Goal: Information Seeking & Learning: Learn about a topic

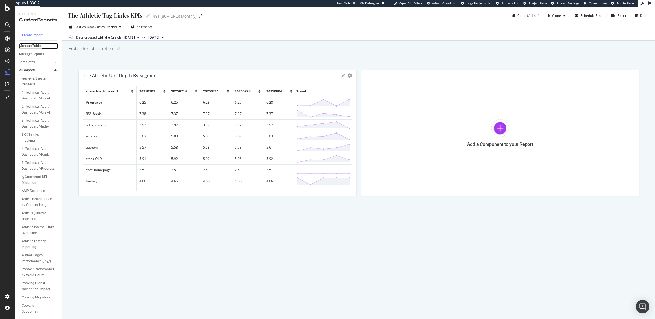
click at [31, 48] on div "Manage Tables" at bounding box center [30, 46] width 23 height 6
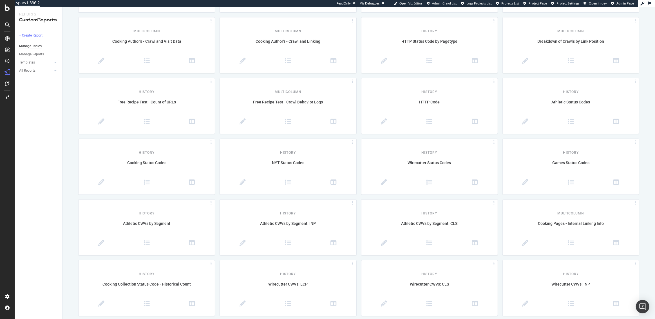
scroll to position [844, 0]
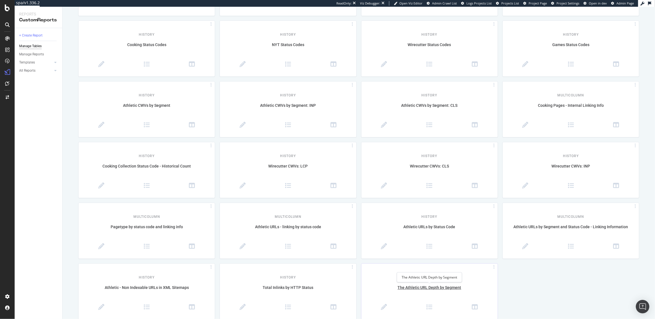
click at [445, 290] on div "The Athletic URL Depth by Segment" at bounding box center [429, 291] width 136 height 12
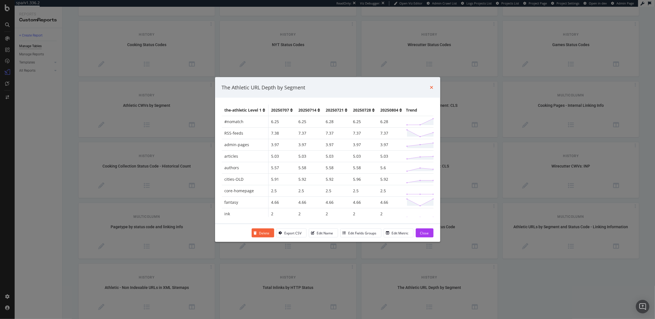
click at [432, 86] on icon "times" at bounding box center [431, 87] width 3 height 5
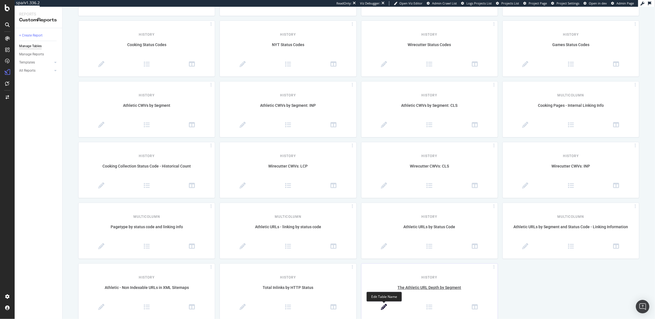
click at [382, 308] on icon at bounding box center [384, 307] width 6 height 6
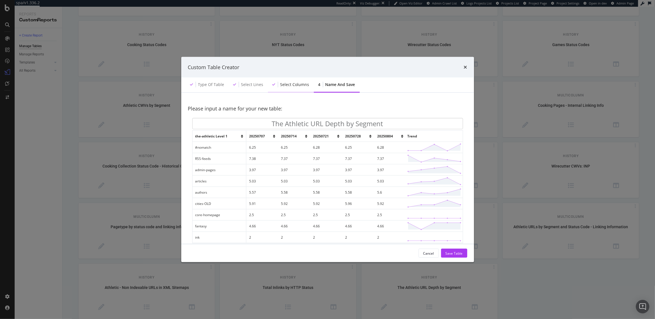
click at [291, 88] on div "Select columns" at bounding box center [291, 84] width 46 height 15
click at [466, 68] on icon "times" at bounding box center [465, 67] width 3 height 5
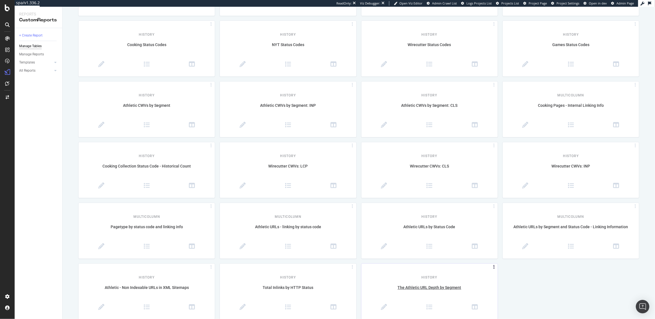
click at [494, 266] on icon at bounding box center [494, 267] width 6 height 3
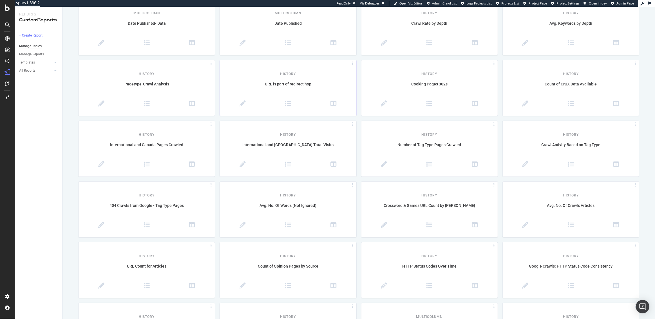
scroll to position [0, 0]
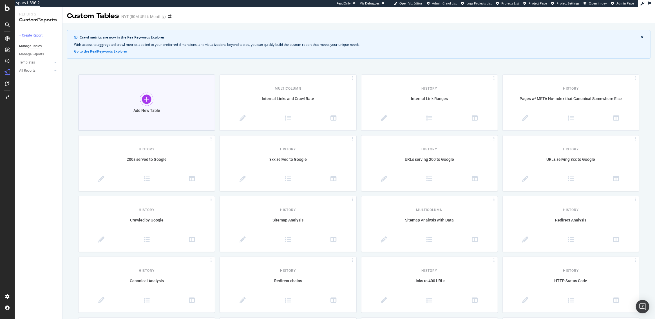
click at [145, 96] on div at bounding box center [147, 100] width 14 height 14
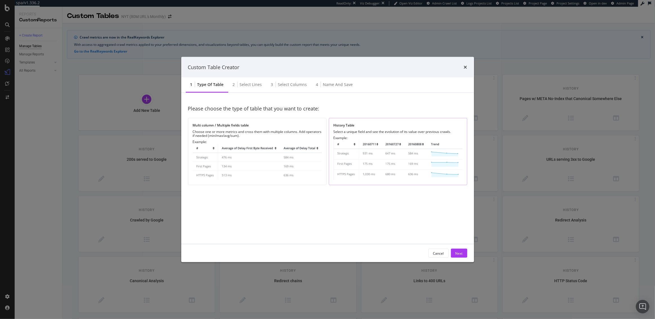
click at [363, 150] on img "modal" at bounding box center [397, 160] width 129 height 40
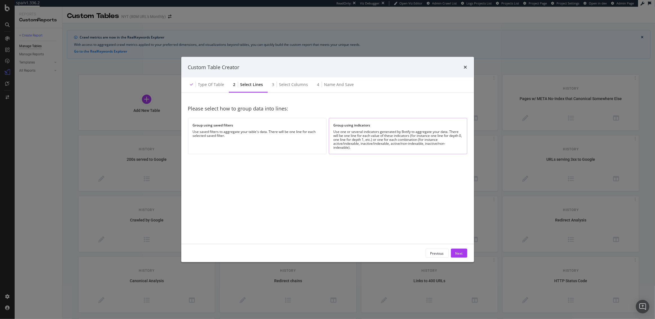
click at [350, 142] on div "Use one or several indicators generated by Botify to aggregate your data. There…" at bounding box center [397, 140] width 129 height 20
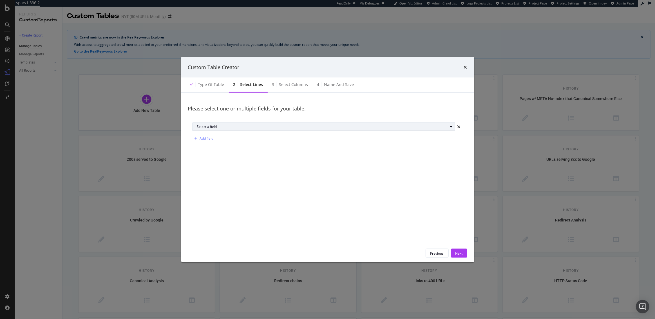
click at [223, 127] on div "Select a field" at bounding box center [322, 126] width 251 height 3
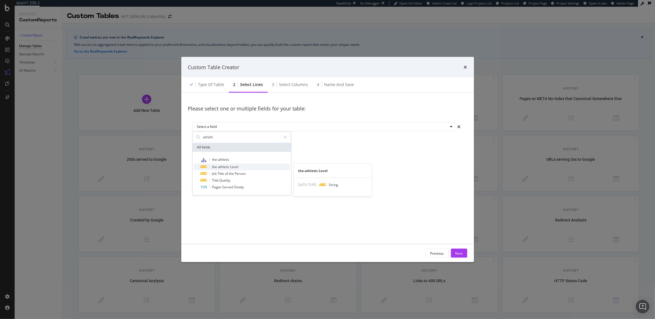
type input "athelti"
click at [236, 168] on span "Level" at bounding box center [234, 167] width 8 height 5
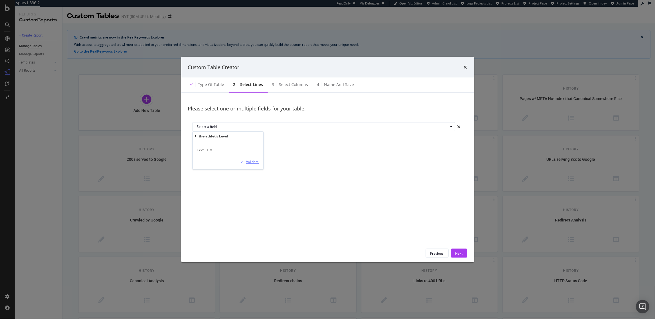
click at [248, 162] on div "Validate" at bounding box center [252, 162] width 13 height 5
click at [461, 254] on div "Next" at bounding box center [458, 253] width 7 height 5
click at [204, 126] on div "Count" at bounding box center [201, 126] width 9 height 3
click at [203, 154] on div "Avg" at bounding box center [202, 155] width 6 height 5
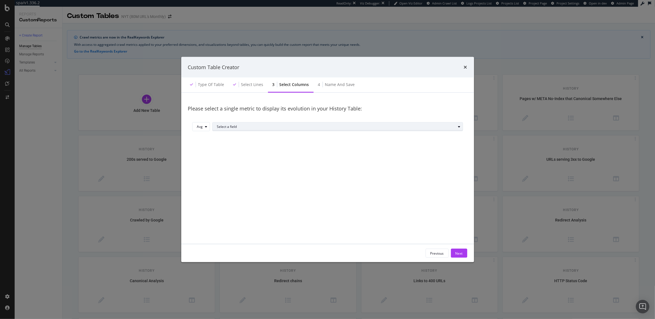
click at [233, 127] on div "Select a field" at bounding box center [336, 126] width 239 height 3
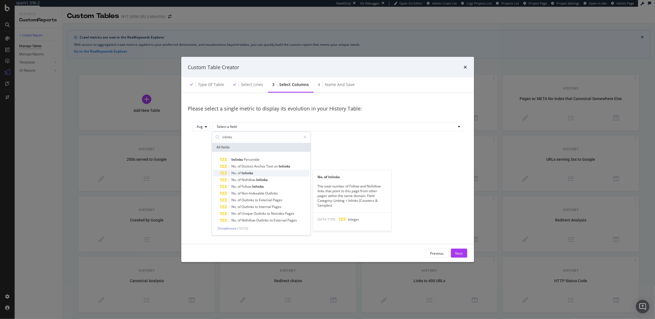
type input "inlinks"
click at [245, 171] on span "Inlinks" at bounding box center [247, 173] width 12 height 5
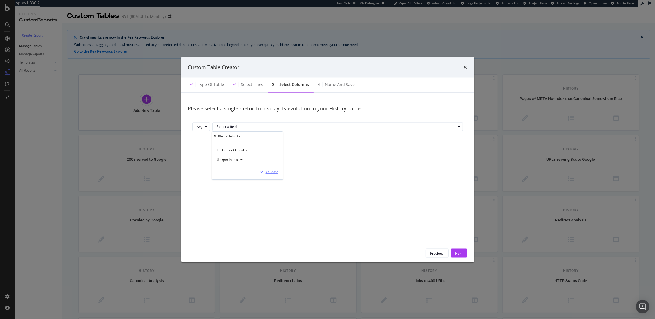
click at [268, 172] on div "Validate" at bounding box center [272, 172] width 13 height 5
click at [455, 252] on div "Next" at bounding box center [458, 253] width 7 height 5
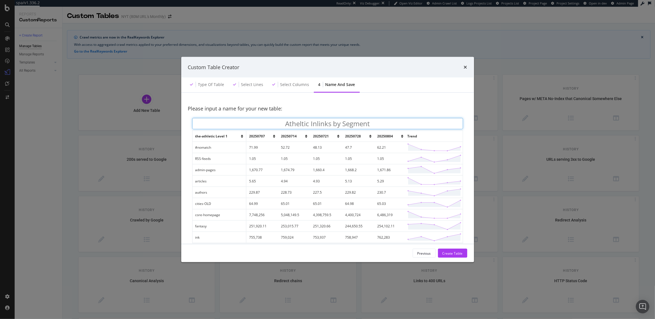
click at [302, 124] on input "Atheltic Inlinks by Segment" at bounding box center [327, 123] width 271 height 11
type input "Athletic Inlinks by Segment"
click at [441, 251] on button "Create Table" at bounding box center [452, 253] width 29 height 9
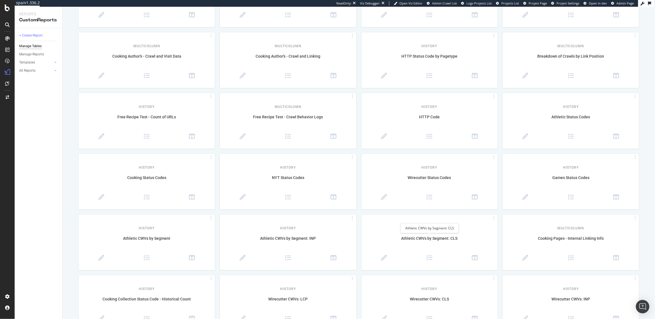
scroll to position [844, 0]
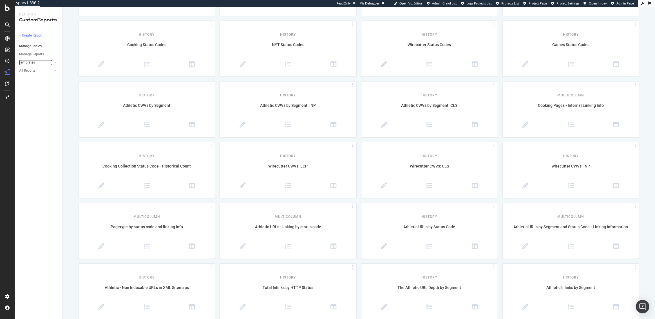
click at [39, 61] on link "Templates" at bounding box center [35, 63] width 33 height 6
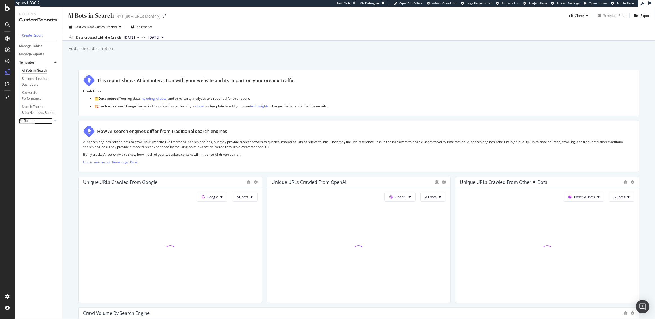
click at [35, 119] on div "All Reports" at bounding box center [27, 121] width 16 height 6
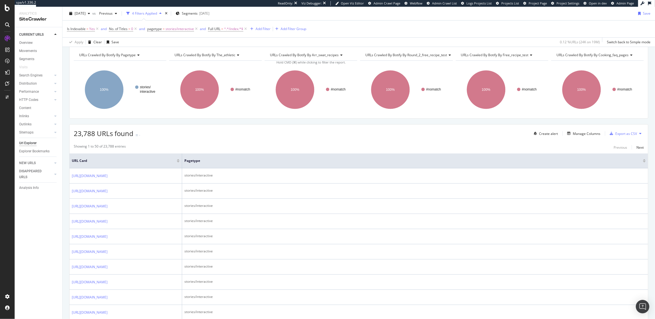
scroll to position [44, 0]
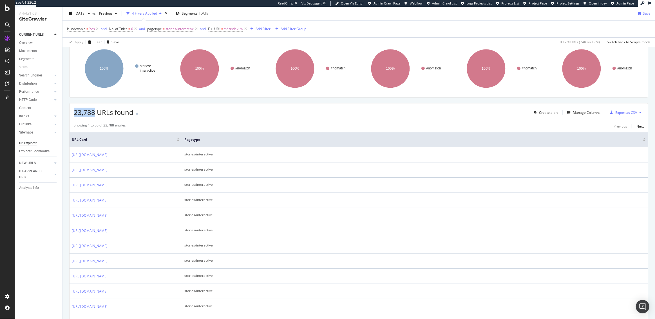
drag, startPoint x: 94, startPoint y: 113, endPoint x: 75, endPoint y: 113, distance: 19.4
click at [75, 113] on span "23,788 URLs found" at bounding box center [104, 112] width 60 height 9
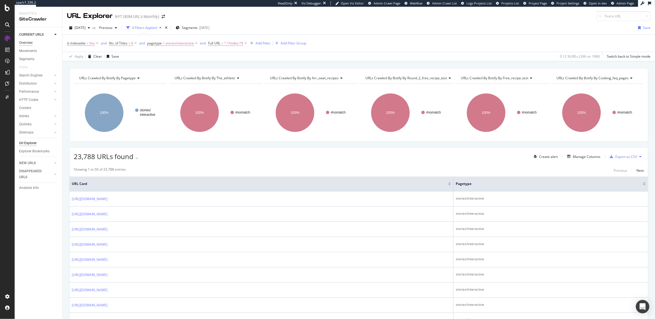
click at [21, 42] on div "Overview" at bounding box center [26, 43] width 14 height 6
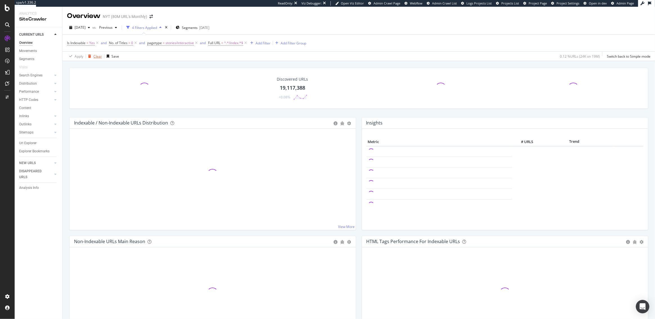
click at [98, 55] on div "Clear" at bounding box center [97, 56] width 8 height 5
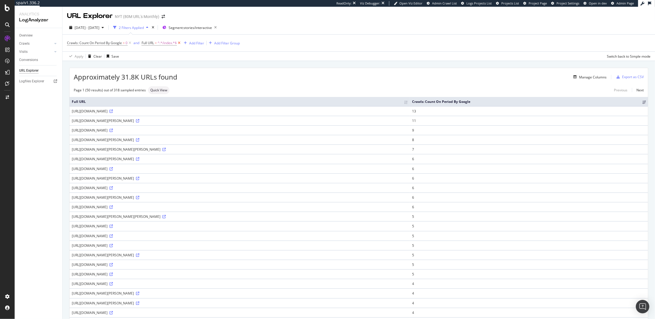
click at [180, 44] on icon at bounding box center [179, 43] width 5 height 6
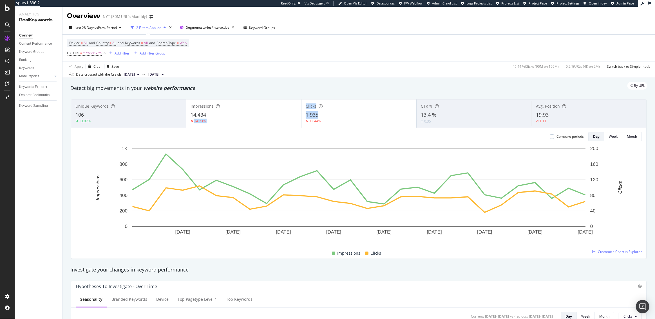
drag, startPoint x: 322, startPoint y: 114, endPoint x: 293, endPoint y: 114, distance: 29.5
click at [293, 114] on div "Unique Keywords 106 13.97% Impressions 14,434 14.73% Clicks 1,935 12.44% CTR % …" at bounding box center [358, 114] width 575 height 28
click at [106, 54] on icon at bounding box center [104, 53] width 5 height 6
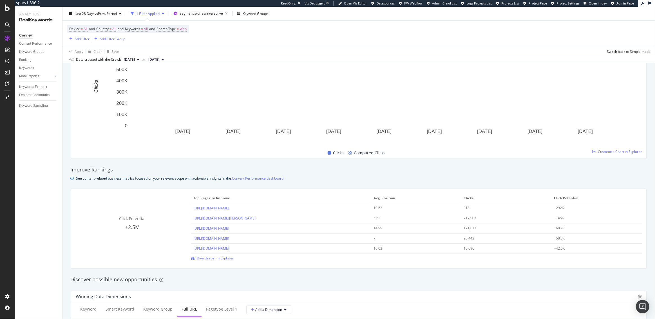
scroll to position [443, 0]
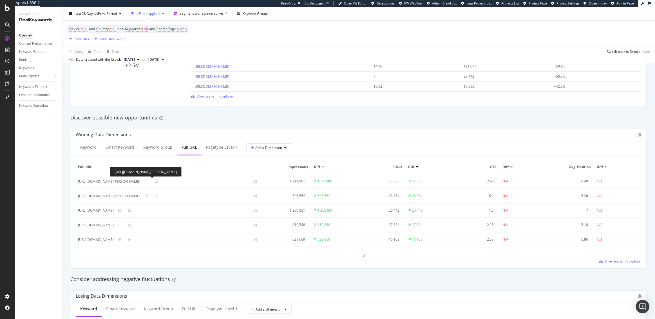
drag, startPoint x: 156, startPoint y: 181, endPoint x: 136, endPoint y: 181, distance: 20.0
click at [136, 181] on div "[URL][DOMAIN_NAME][PERSON_NAME]" at bounding box center [109, 181] width 62 height 5
drag, startPoint x: 227, startPoint y: 181, endPoint x: 78, endPoint y: 182, distance: 148.9
click at [78, 182] on div "[URL][DOMAIN_NAME][PERSON_NAME]" at bounding box center [170, 181] width 184 height 5
copy div "[URL][DOMAIN_NAME][PERSON_NAME]"
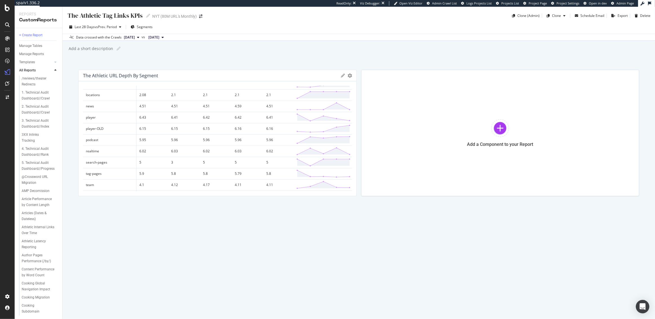
scroll to position [175, 0]
click at [135, 39] on span "2025 Aug. 4th" at bounding box center [129, 37] width 11 height 5
click at [257, 50] on div "Add a short description Add a short description" at bounding box center [361, 48] width 587 height 8
click at [504, 125] on div at bounding box center [500, 128] width 18 height 18
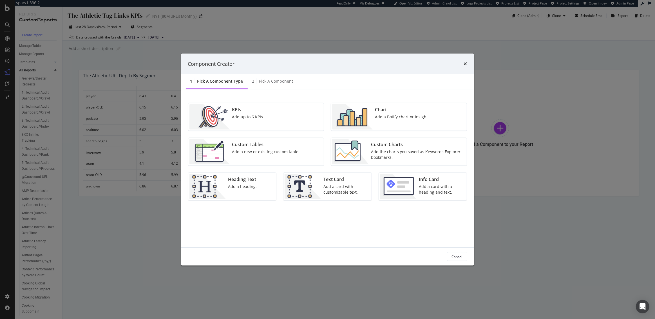
click at [279, 155] on div "Custom Tables Add a new or existing custom table." at bounding box center [266, 151] width 72 height 25
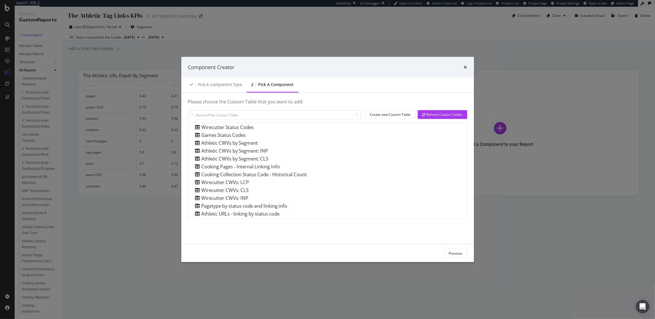
scroll to position [469, 0]
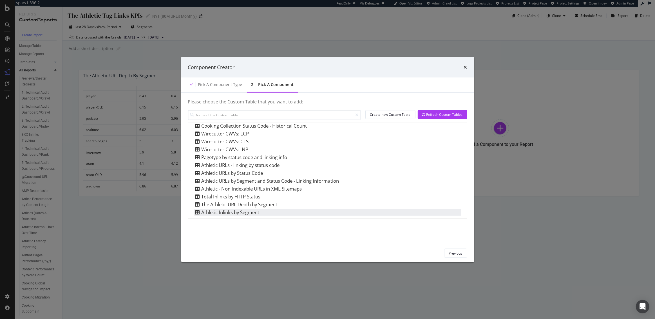
click at [242, 214] on div "Athletic Inlinks by Segment" at bounding box center [227, 212] width 66 height 7
click at [444, 253] on div "Add Component" at bounding box center [449, 253] width 25 height 5
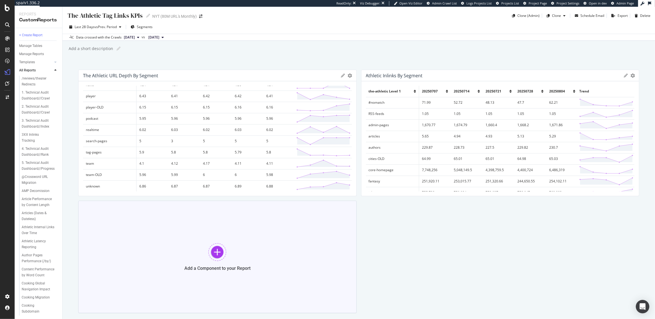
click at [218, 254] on div at bounding box center [217, 252] width 18 height 18
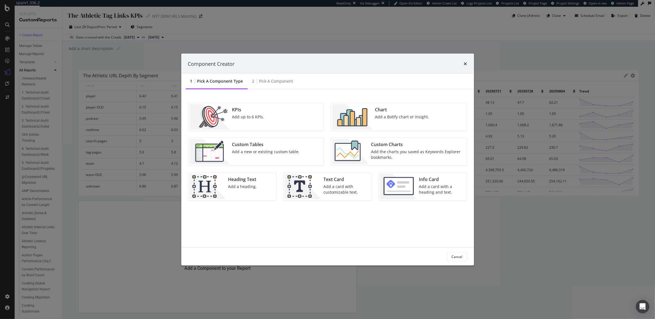
click at [366, 115] on img "modal" at bounding box center [352, 116] width 41 height 25
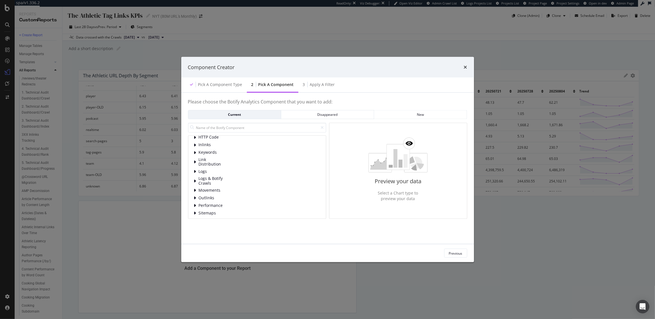
scroll to position [28, 0]
click at [208, 167] on span "Logs" at bounding box center [211, 169] width 25 height 5
click at [210, 169] on span "Logs" at bounding box center [211, 169] width 25 height 5
click at [215, 176] on span "Bot Behavior" at bounding box center [223, 177] width 25 height 5
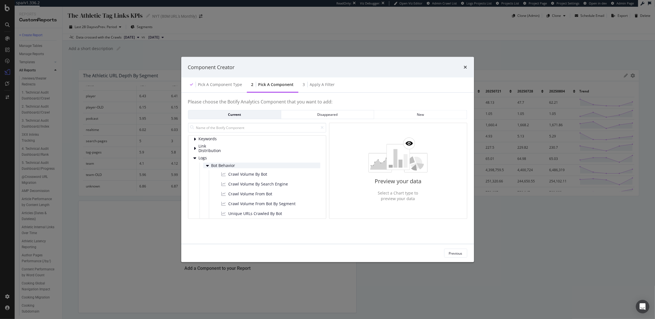
scroll to position [41, 0]
click at [244, 203] on span "Crawl Volume From Bot By Segment" at bounding box center [261, 204] width 67 height 6
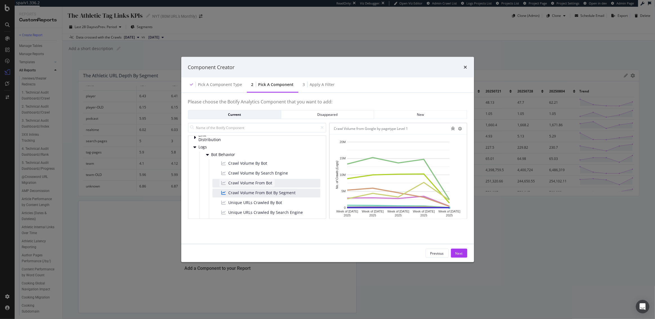
scroll to position [57, 0]
click at [455, 251] on div "Next" at bounding box center [458, 253] width 7 height 8
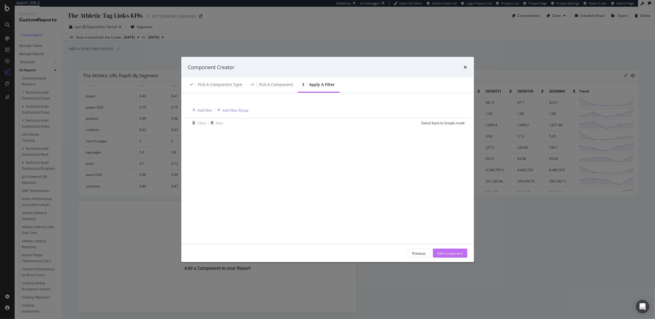
click at [449, 252] on div "Add Component" at bounding box center [449, 253] width 25 height 5
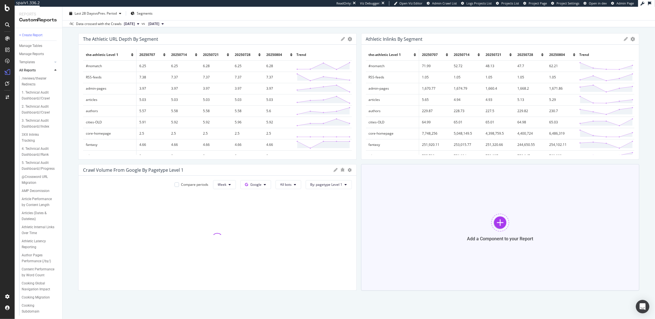
scroll to position [37, 0]
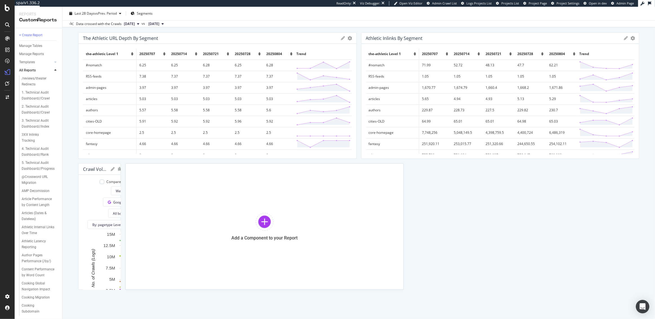
drag, startPoint x: 353, startPoint y: 225, endPoint x: 628, endPoint y: 241, distance: 275.9
click at [124, 223] on span "By: pagetype Level 1" at bounding box center [108, 225] width 32 height 5
click at [602, 221] on div "Select a Segment" at bounding box center [599, 223] width 70 height 9
click at [604, 204] on span "Segments" at bounding box center [600, 201] width 16 height 5
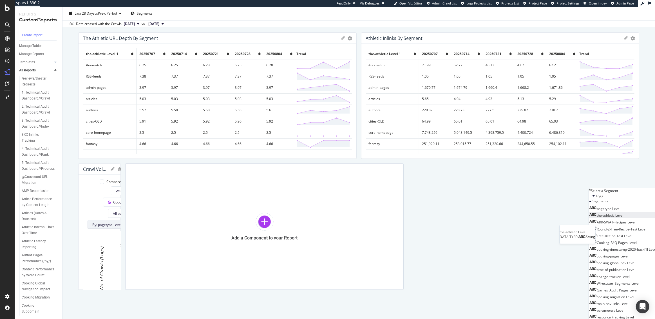
click at [622, 218] on span "the-athletic Level" at bounding box center [610, 215] width 27 height 5
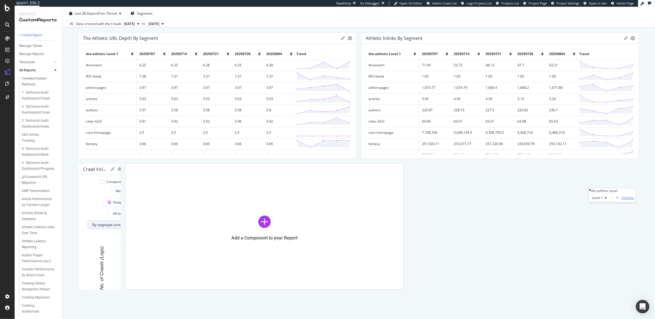
click at [634, 200] on div "Validate" at bounding box center [627, 198] width 13 height 5
click at [115, 168] on icon at bounding box center [113, 169] width 4 height 4
click at [129, 169] on icon at bounding box center [127, 169] width 4 height 4
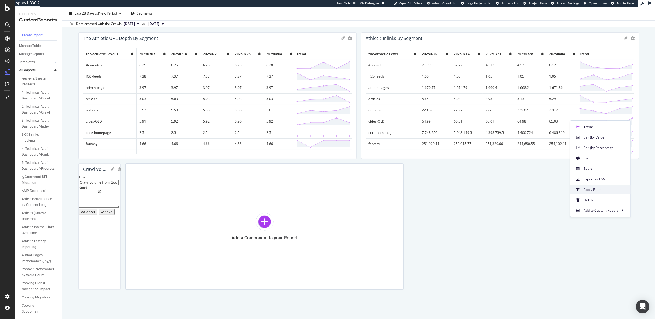
click at [600, 190] on span "Apply Filter" at bounding box center [605, 189] width 42 height 5
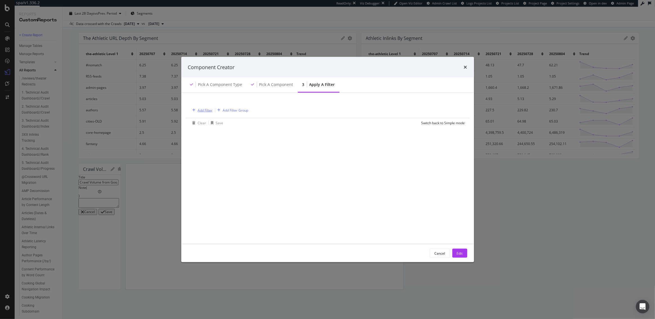
click at [203, 110] on div "Add Filter" at bounding box center [205, 110] width 15 height 5
type input "atheltic"
click at [291, 123] on span "the-athletic" at bounding box center [300, 120] width 19 height 5
click at [205, 126] on span "Equal to" at bounding box center [199, 124] width 13 height 5
click at [204, 140] on span "Not equal to" at bounding box center [201, 137] width 19 height 5
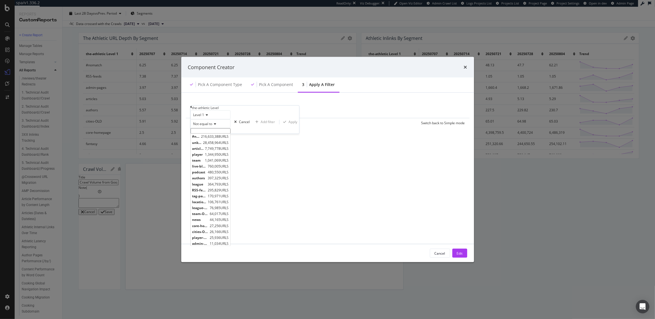
click at [204, 134] on input "modal" at bounding box center [210, 131] width 40 height 6
click at [200, 139] on span "#nomatch" at bounding box center [196, 137] width 8 height 5
type input "#nomatch"
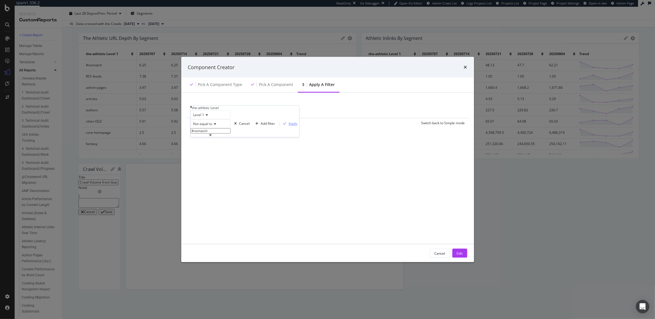
click at [288, 126] on div "Apply" at bounding box center [292, 123] width 9 height 5
click at [461, 253] on div "Edit" at bounding box center [460, 253] width 6 height 5
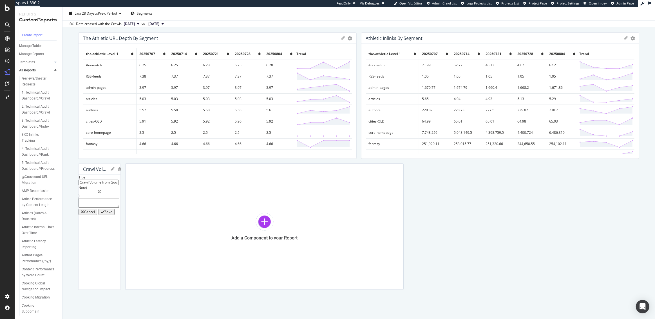
click at [112, 214] on div "Save" at bounding box center [109, 212] width 8 height 4
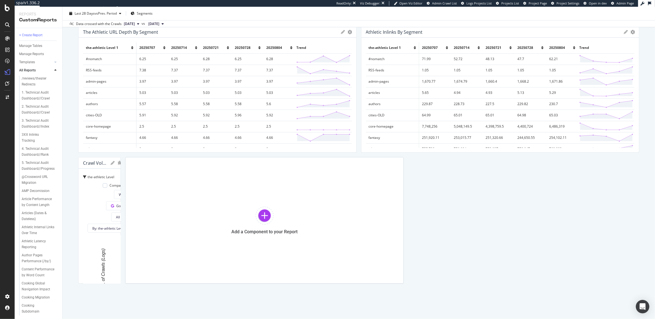
scroll to position [114, 0]
click at [255, 225] on div at bounding box center [264, 216] width 18 height 18
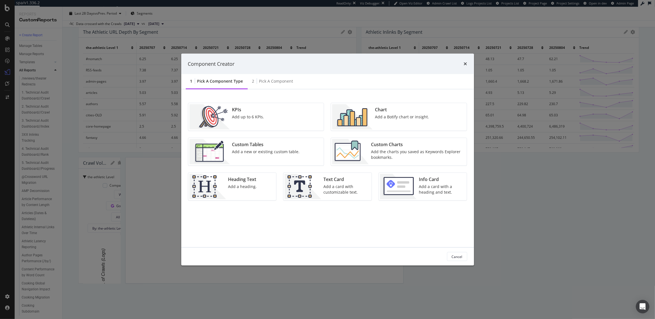
click at [389, 115] on div "Add a Botify chart or insight." at bounding box center [402, 117] width 54 height 6
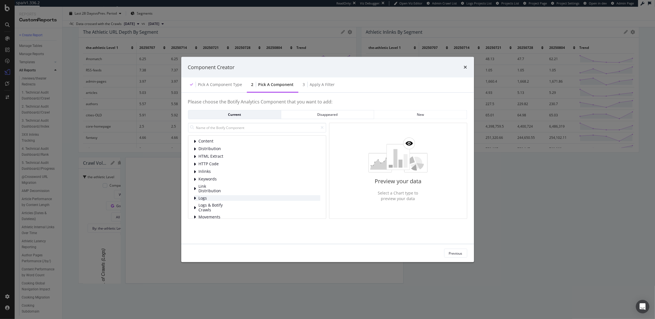
click at [204, 197] on span "Logs" at bounding box center [211, 198] width 25 height 5
click at [217, 162] on span "Bot Behavior" at bounding box center [223, 163] width 25 height 5
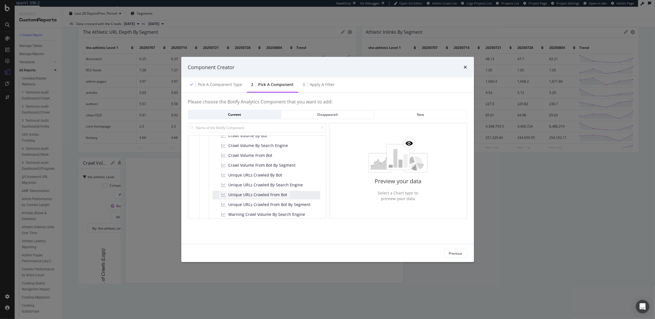
scroll to position [82, 0]
click at [257, 203] on span "Unique URLs Crawled From Bot By Segment" at bounding box center [269, 202] width 82 height 6
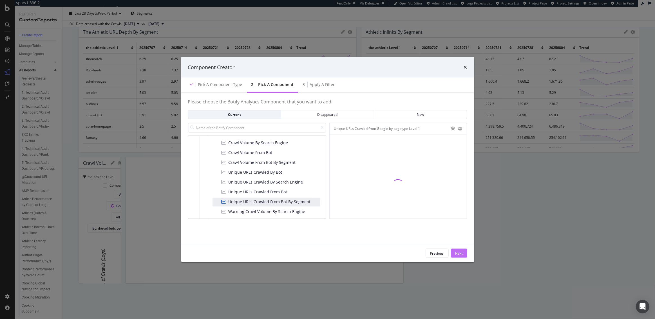
click at [461, 255] on div "Next" at bounding box center [458, 253] width 7 height 5
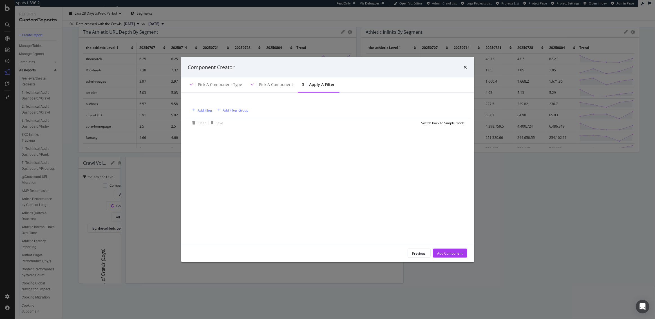
click at [197, 113] on div "Add Filter" at bounding box center [201, 110] width 23 height 6
click at [284, 120] on span "Logs" at bounding box center [287, 118] width 7 height 5
click at [277, 126] on div "Segments" at bounding box center [286, 124] width 19 height 6
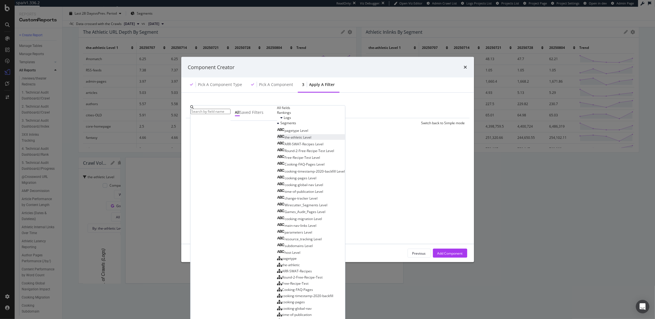
click at [284, 140] on span "the-athletic Level" at bounding box center [297, 137] width 27 height 5
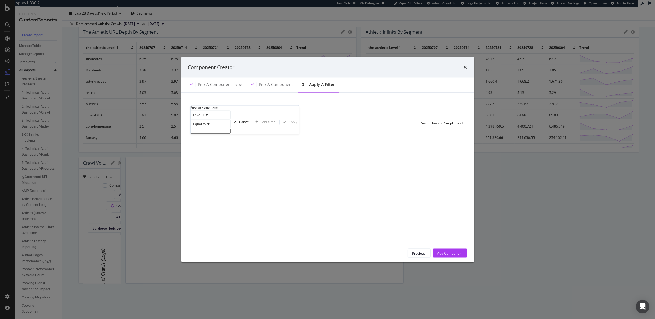
click at [202, 126] on span "Equal to" at bounding box center [199, 124] width 13 height 5
click at [201, 140] on span "Not equal to" at bounding box center [201, 137] width 19 height 5
click at [200, 134] on input "modal" at bounding box center [210, 131] width 40 height 6
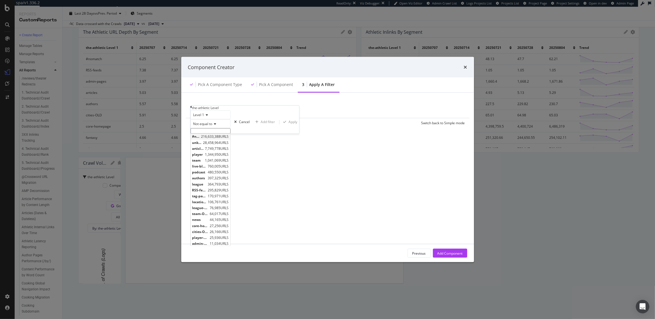
click at [200, 139] on span "#nomatch" at bounding box center [196, 137] width 8 height 5
type input "#nomatch"
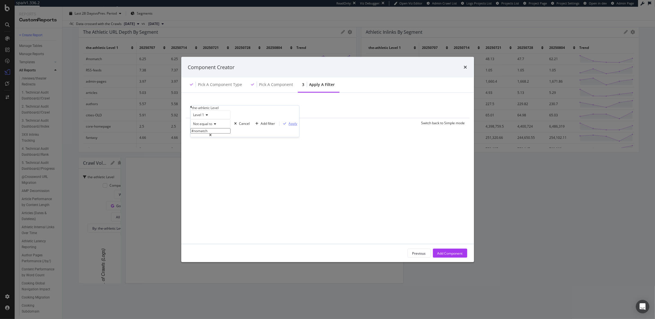
click at [288, 126] on div "Apply" at bounding box center [292, 123] width 9 height 5
click at [458, 254] on div "Add Component" at bounding box center [449, 253] width 25 height 5
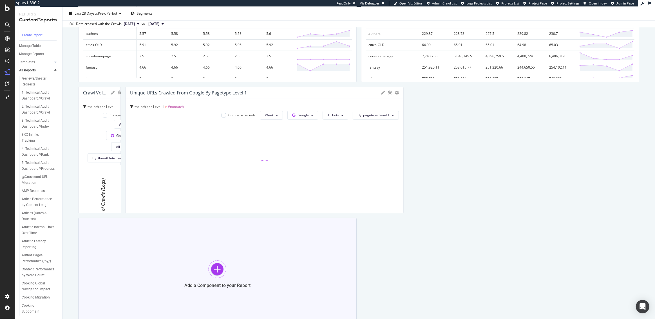
scroll to position [174, 0]
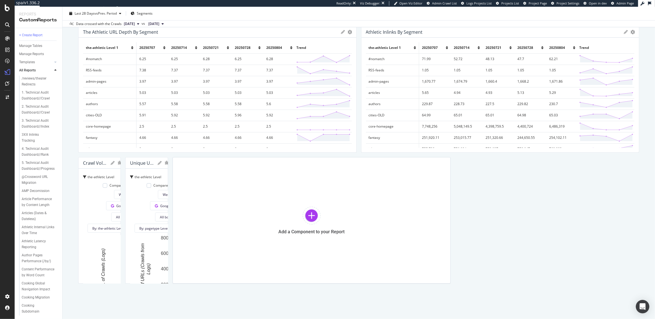
drag, startPoint x: 354, startPoint y: 205, endPoint x: 640, endPoint y: 239, distance: 288.6
click at [640, 239] on div "The Athletic Tag Links KPIs The Athletic Tag Links KPIs NYT (80M URL's Monthly)…" at bounding box center [358, 163] width 592 height 313
click at [302, 225] on div at bounding box center [311, 216] width 18 height 18
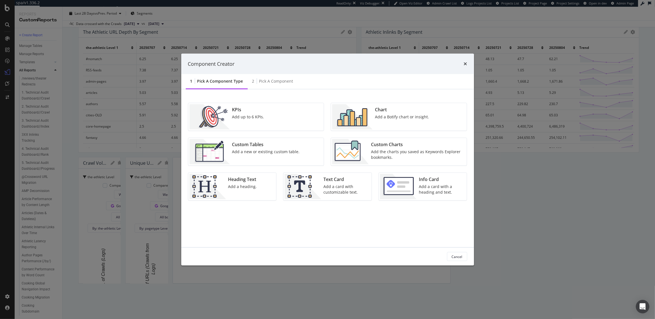
click at [389, 113] on div "Chart" at bounding box center [402, 110] width 54 height 6
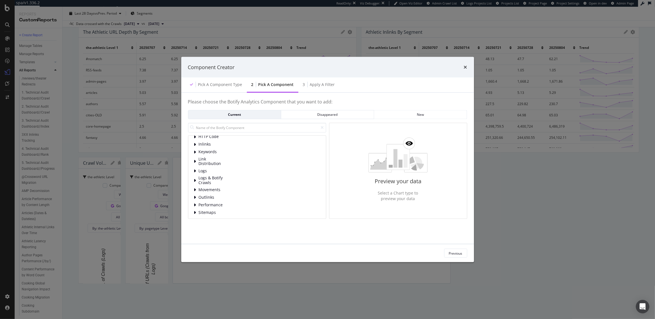
scroll to position [28, 0]
click at [230, 127] on input "modal" at bounding box center [257, 128] width 138 height 10
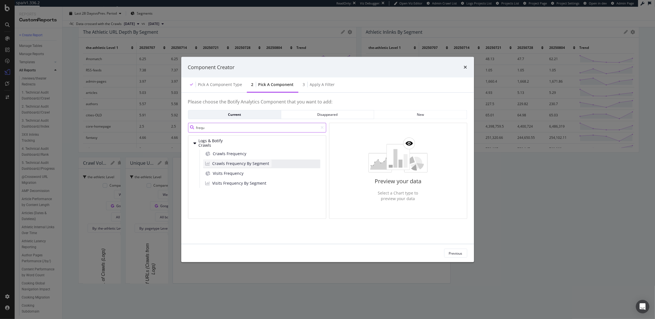
type input "frequ"
click at [227, 165] on span "Crawls Frequency By Segment" at bounding box center [240, 164] width 57 height 6
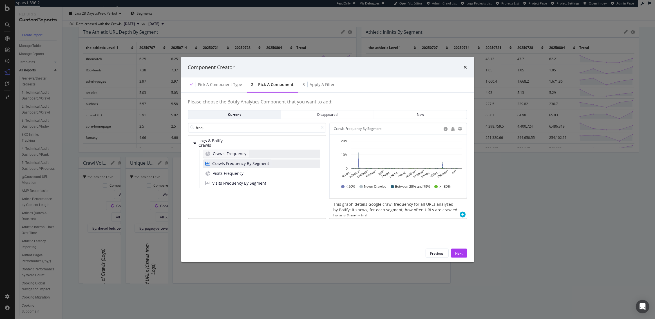
click at [224, 154] on span "Crawls Frequency" at bounding box center [229, 154] width 33 height 6
click at [233, 164] on span "Crawls Frequency By Segment" at bounding box center [240, 164] width 57 height 6
click at [462, 254] on div "Next" at bounding box center [458, 253] width 7 height 5
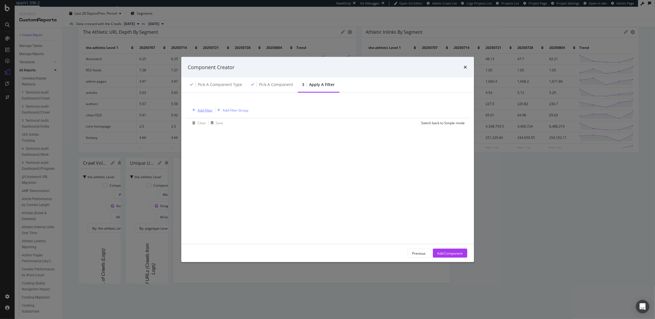
click at [201, 108] on div "Add Filter" at bounding box center [205, 110] width 15 height 5
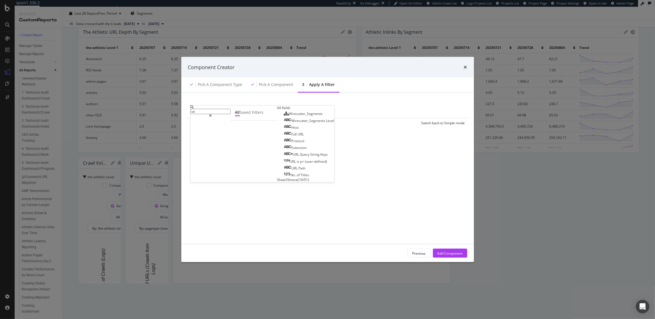
type input "s"
type input "atheltic"
click at [291, 123] on span "the-athletic" at bounding box center [300, 120] width 19 height 5
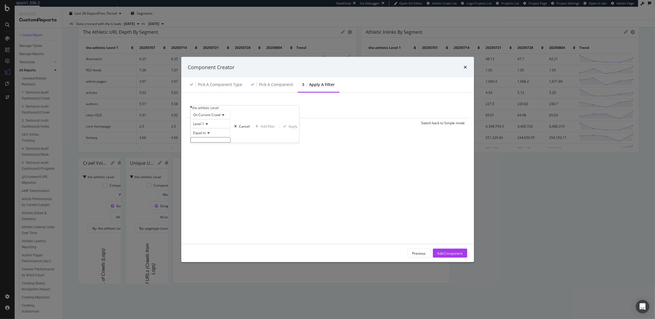
click at [206, 135] on span "Equal to" at bounding box center [199, 133] width 13 height 5
click at [207, 149] on span "Not equal to" at bounding box center [201, 146] width 19 height 5
click at [205, 143] on input "modal" at bounding box center [210, 140] width 40 height 6
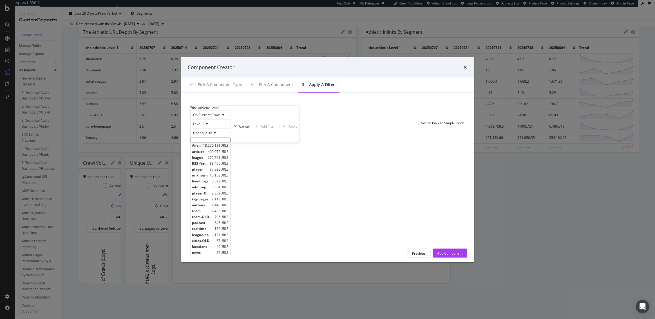
click at [201, 148] on span "#nomatch" at bounding box center [197, 146] width 10 height 5
type input "#nomatch"
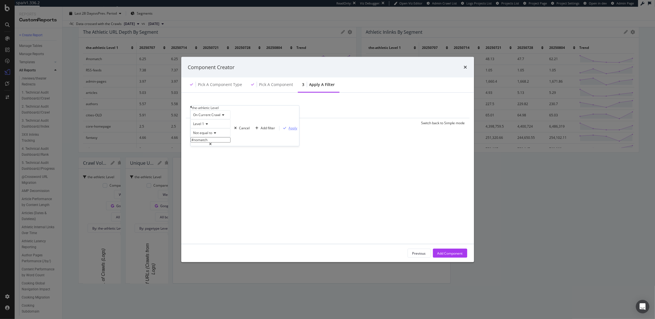
click at [288, 131] on div "Apply" at bounding box center [292, 128] width 9 height 5
click at [442, 250] on div "Add Component" at bounding box center [449, 253] width 25 height 8
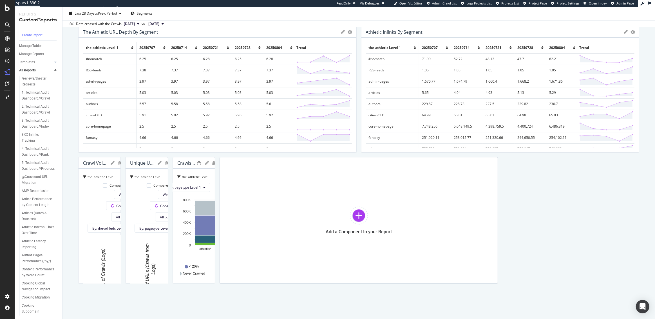
drag, startPoint x: 355, startPoint y: 228, endPoint x: 641, endPoint y: 255, distance: 287.5
click at [641, 255] on div "The Athletic Tag Links KPIs The Athletic Tag Links KPIs NYT (80M URL's Monthly)…" at bounding box center [358, 163] width 592 height 313
click at [201, 190] on span "By: pagetype Level 1" at bounding box center [185, 187] width 32 height 5
click at [588, 257] on div "Select a Segment" at bounding box center [583, 259] width 28 height 5
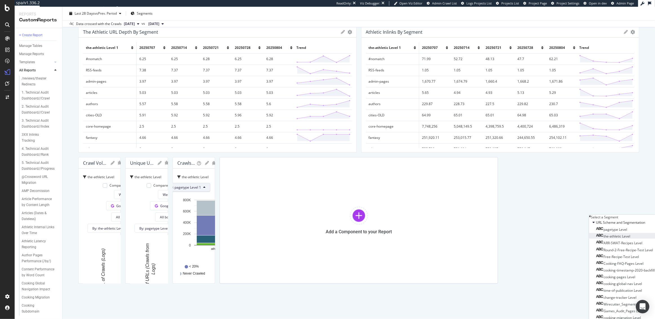
click at [617, 239] on span "the-athletic Level" at bounding box center [616, 236] width 27 height 5
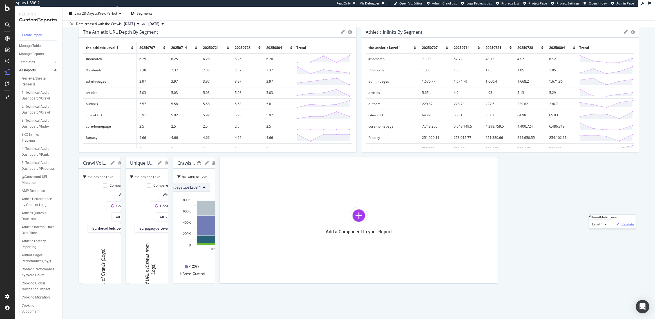
click at [634, 227] on div "Validate" at bounding box center [624, 224] width 20 height 5
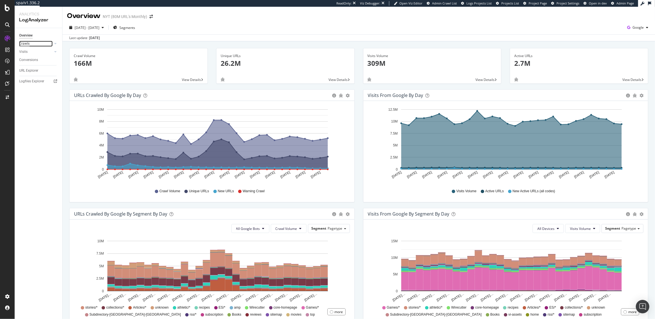
click at [22, 42] on div "Crawls" at bounding box center [24, 44] width 10 height 6
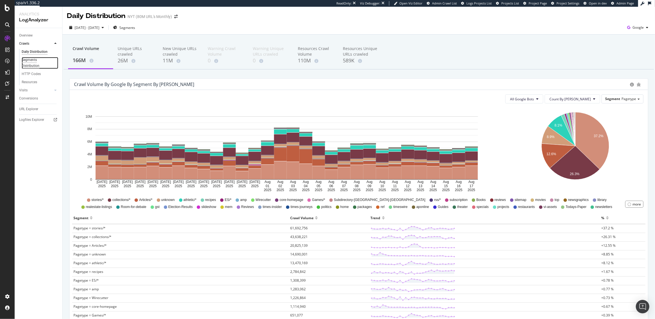
click at [33, 63] on div "Segments Distribution" at bounding box center [37, 63] width 31 height 12
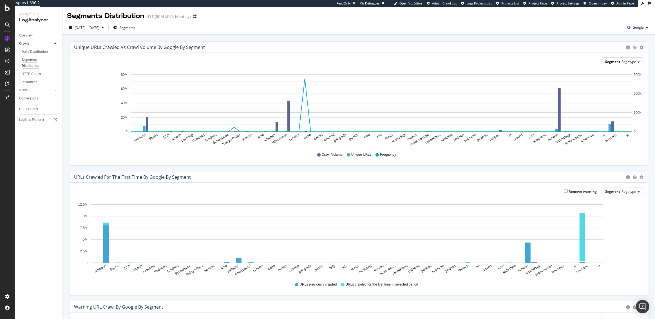
click at [620, 64] on div "Segment Pagetype" at bounding box center [622, 62] width 41 height 8
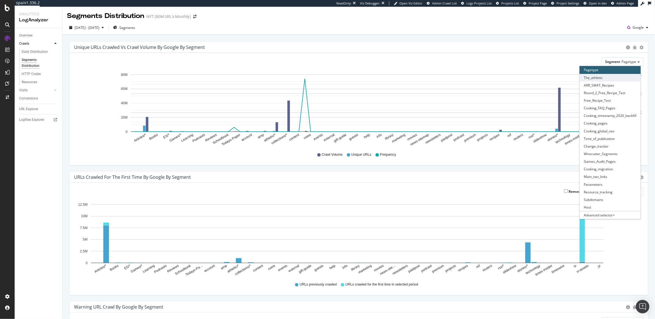
click at [607, 78] on div "The_athletic" at bounding box center [609, 78] width 61 height 8
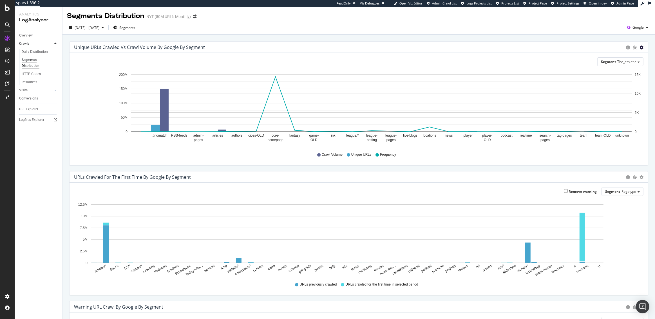
click at [641, 47] on icon "gear" at bounding box center [641, 48] width 4 height 4
click at [544, 40] on div "Unique URLs Crawled vs Crawl Volume by google by Segment Chart (by Value) Table…" at bounding box center [358, 243] width 592 height 416
click at [135, 28] on span "Segments" at bounding box center [127, 27] width 16 height 5
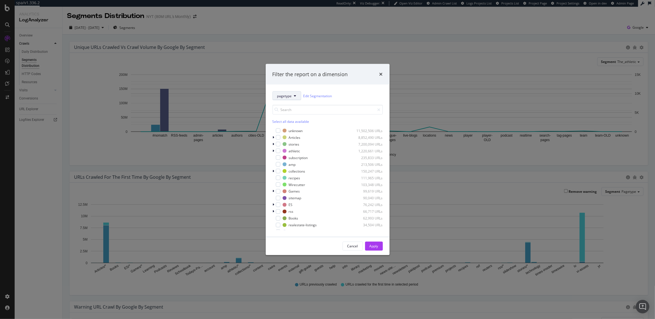
click at [285, 99] on button "pagetype" at bounding box center [286, 95] width 29 height 9
click at [292, 127] on span "the-athletic" at bounding box center [302, 126] width 51 height 5
click at [279, 122] on div "Select all data available" at bounding box center [327, 121] width 110 height 5
click at [276, 135] on div "articles 649,563 URLs" at bounding box center [327, 138] width 110 height 6
click at [277, 138] on div "modal" at bounding box center [278, 137] width 5 height 5
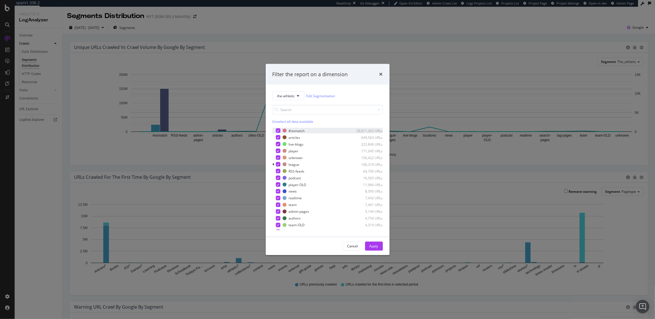
click at [277, 132] on icon "modal" at bounding box center [278, 130] width 3 height 3
click at [373, 246] on div "Apply" at bounding box center [373, 246] width 9 height 5
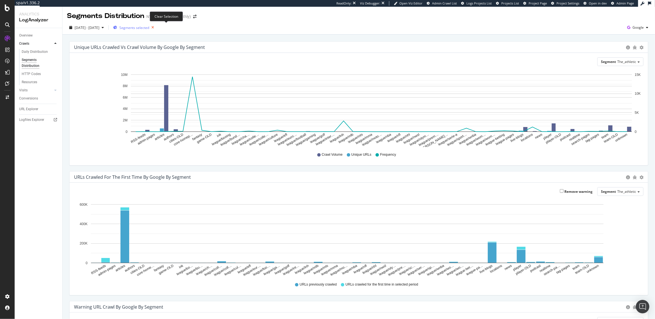
click at [156, 27] on icon "button" at bounding box center [152, 28] width 7 height 8
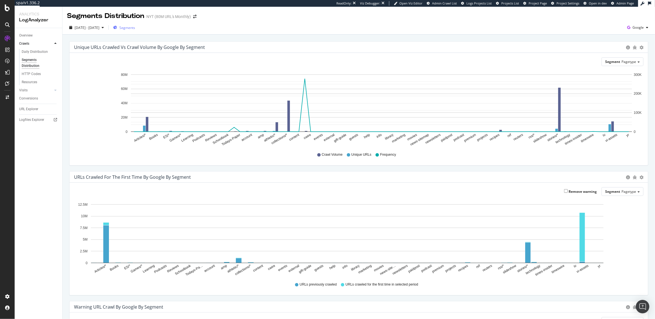
click at [135, 26] on span "Segments" at bounding box center [127, 27] width 16 height 5
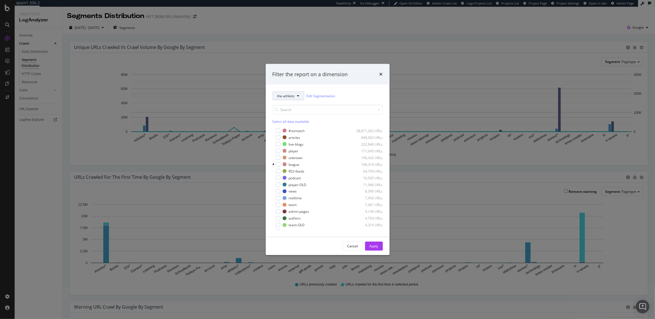
click at [294, 97] on span "the-athletic" at bounding box center [286, 95] width 18 height 5
click at [297, 121] on span "Wirecutter_Segments" at bounding box center [302, 121] width 51 height 5
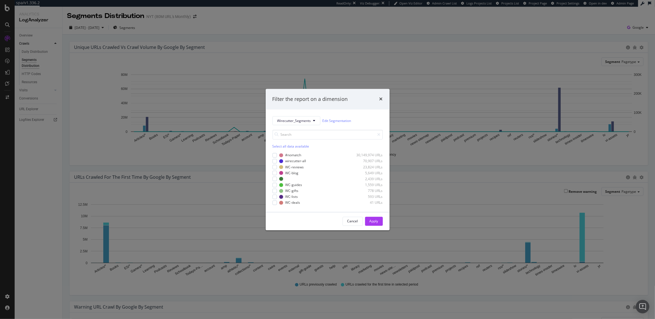
click at [292, 146] on div "Select all data available" at bounding box center [327, 146] width 110 height 5
click at [272, 156] on div "modal" at bounding box center [274, 155] width 5 height 5
click at [374, 221] on div "Apply" at bounding box center [373, 221] width 9 height 5
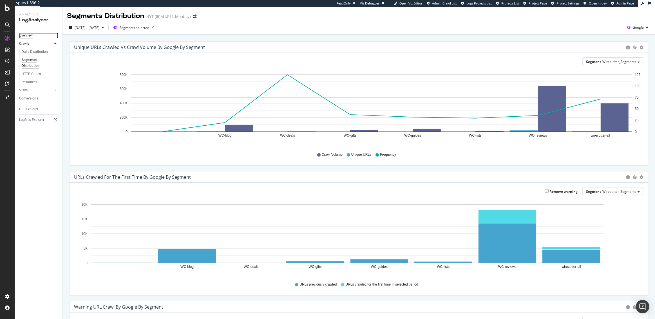
click at [27, 35] on div "Overview" at bounding box center [26, 36] width 14 height 6
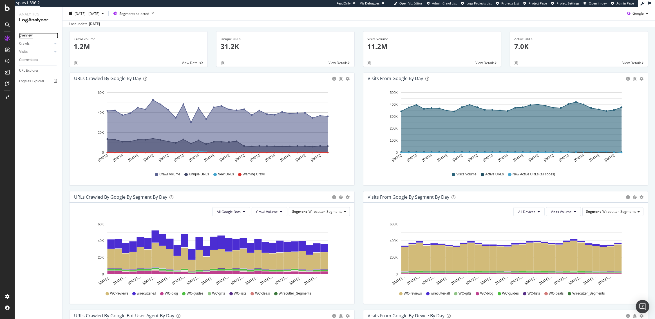
scroll to position [58, 0]
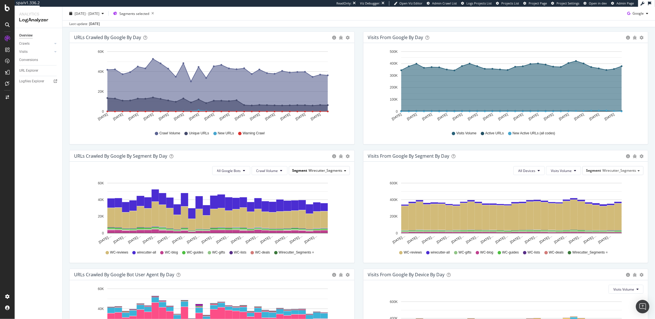
click at [329, 172] on span "Wirecutter_Segments" at bounding box center [326, 170] width 34 height 5
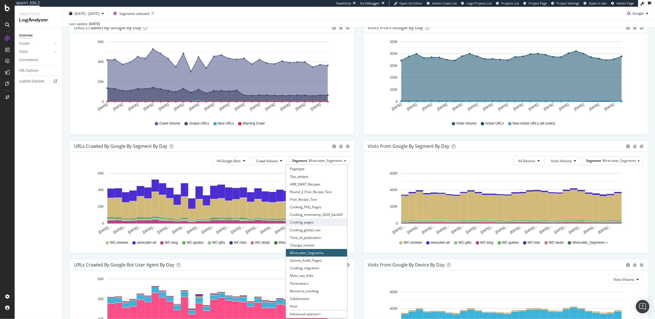
scroll to position [70, 0]
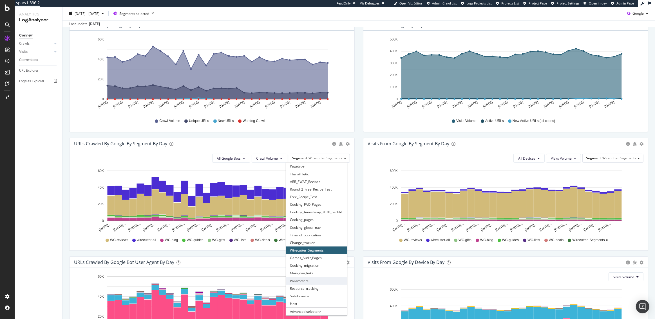
click at [300, 279] on div "Parameters" at bounding box center [316, 281] width 61 height 8
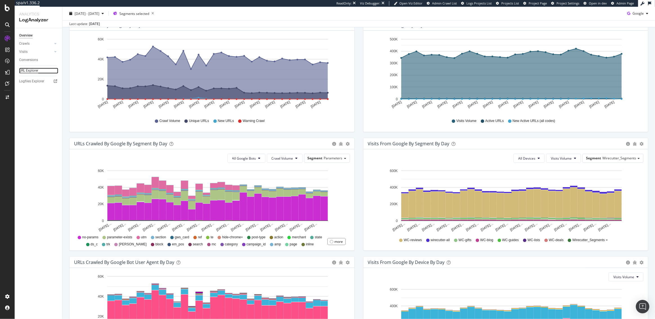
click at [28, 70] on div "URL Explorer" at bounding box center [28, 71] width 19 height 6
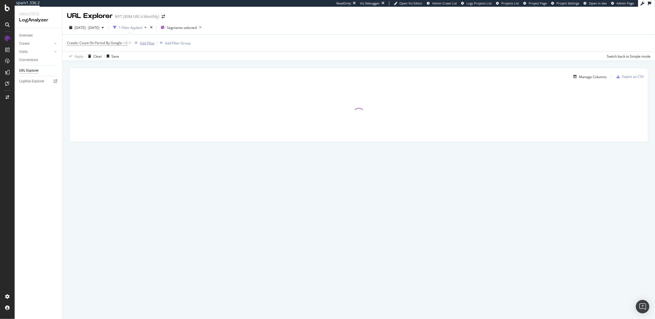
click at [147, 43] on div "Add Filter" at bounding box center [147, 43] width 15 height 5
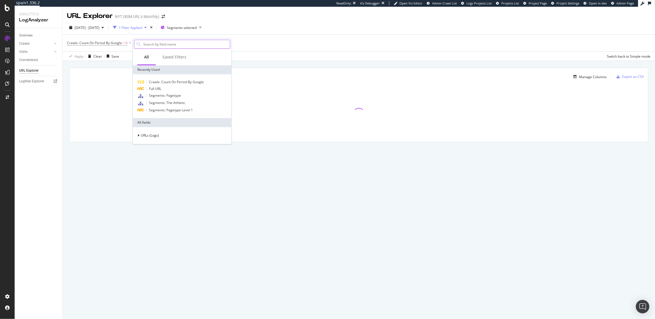
click at [155, 45] on input "text" at bounding box center [186, 44] width 87 height 8
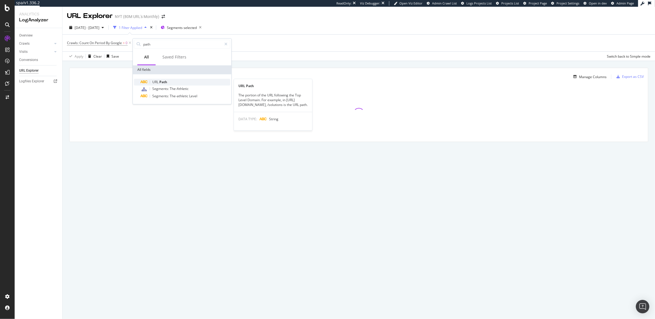
type input "path"
click at [161, 81] on span "Path" at bounding box center [163, 82] width 8 height 5
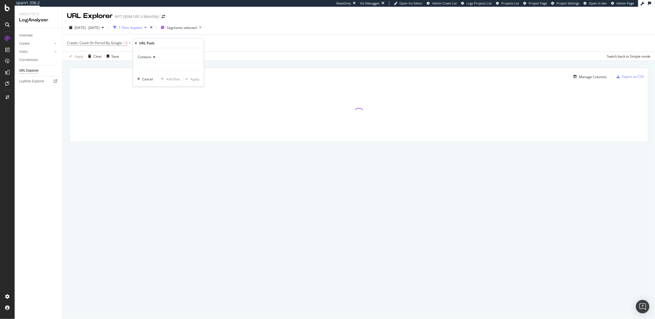
click at [148, 58] on span "Contains" at bounding box center [145, 57] width 14 height 5
click at [154, 125] on span "Matches regex" at bounding box center [151, 127] width 23 height 5
click at [153, 66] on input "text" at bounding box center [168, 67] width 61 height 9
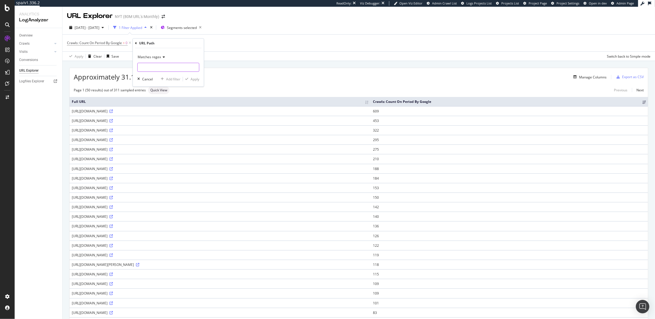
paste input "^/wirecutter/(?:wp-admin/|.*\.zip$|.*\.csv$|deals/beta|data-requests|search|.*\…"
type input "^/wirecutter/(?:wp-admin/|.*\.zip$|.*\.csv$|deals/beta|data-requests|search|.*\…"
click at [196, 80] on div "Apply" at bounding box center [194, 79] width 9 height 5
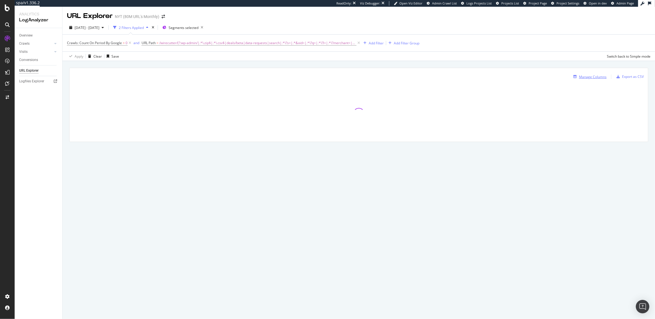
click at [595, 75] on div "Manage Columns" at bounding box center [593, 77] width 28 height 5
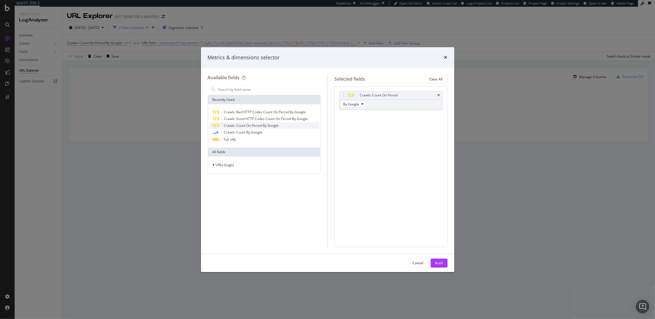
click at [248, 124] on span "Crawls: Count On Period By Google" at bounding box center [251, 125] width 55 height 5
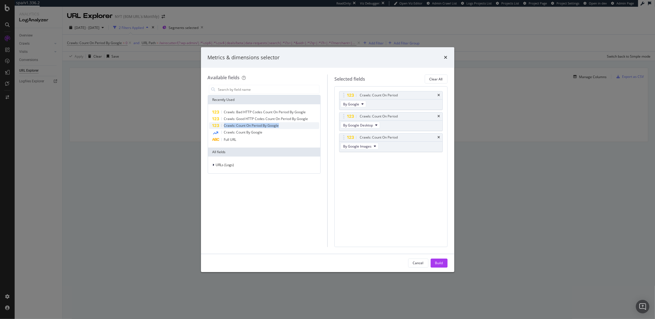
click at [248, 124] on span "Crawls: Count On Period By Google" at bounding box center [251, 125] width 55 height 5
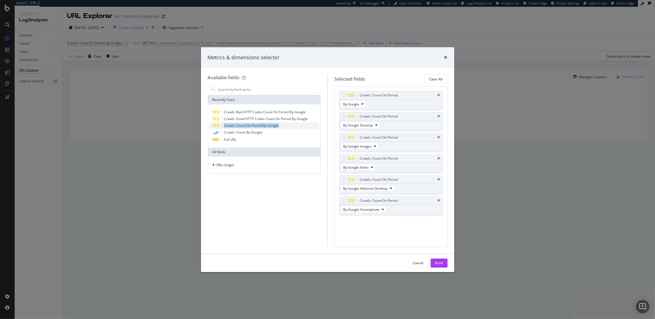
click at [248, 124] on span "Crawls: Count On Period By Google" at bounding box center [251, 125] width 55 height 5
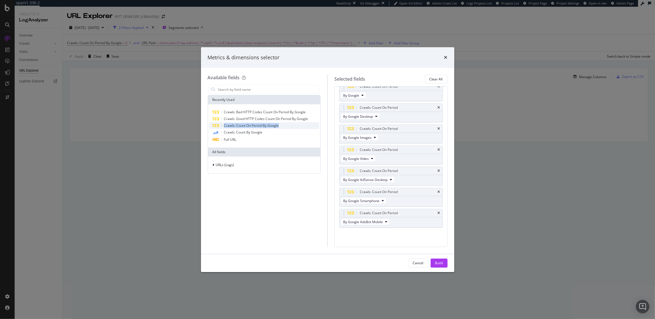
click at [248, 124] on span "Crawls: Count On Period By Google" at bounding box center [251, 125] width 55 height 5
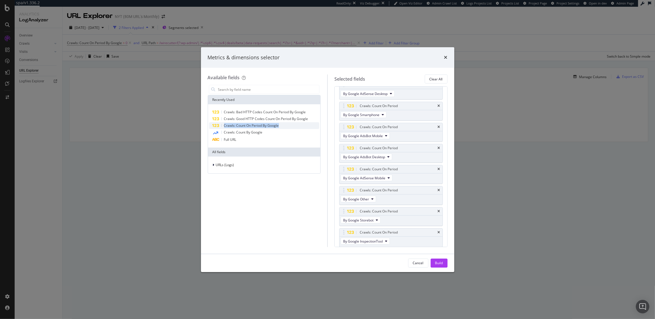
scroll to position [115, 0]
click at [439, 232] on icon "times" at bounding box center [439, 233] width 3 height 3
click at [440, 261] on div "Build" at bounding box center [439, 263] width 8 height 5
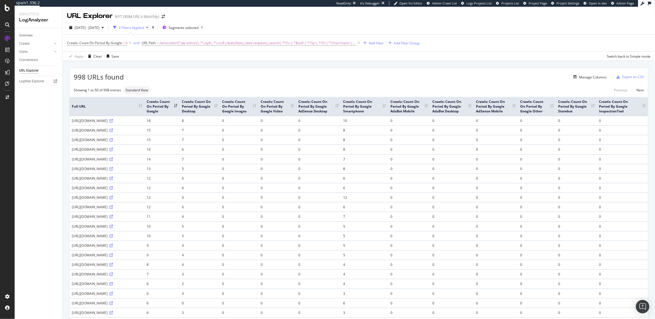
drag, startPoint x: 182, startPoint y: 131, endPoint x: 72, endPoint y: 132, distance: 109.7
click at [72, 123] on div "[URL][DOMAIN_NAME]" at bounding box center [107, 120] width 70 height 5
copy div "[URL][DOMAIN_NAME]"
click at [586, 77] on div "Manage Columns" at bounding box center [593, 77] width 28 height 5
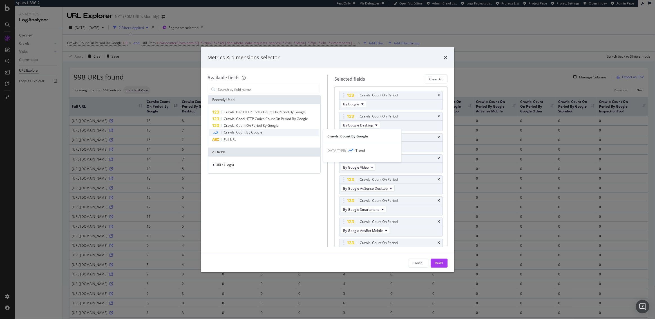
click at [255, 133] on span "Crawls: Count By Google" at bounding box center [243, 132] width 39 height 5
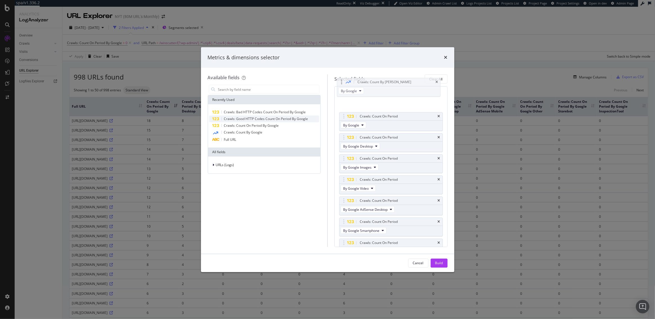
drag, startPoint x: 343, startPoint y: 232, endPoint x: 341, endPoint y: 81, distance: 150.3
click at [341, 81] on body "spa/v1.336.2 ReadOnly: Viz Debugger: Open Viz Editor Admin Crawl List Logs Proj…" at bounding box center [327, 159] width 655 height 319
click at [441, 262] on div "Build" at bounding box center [439, 263] width 8 height 5
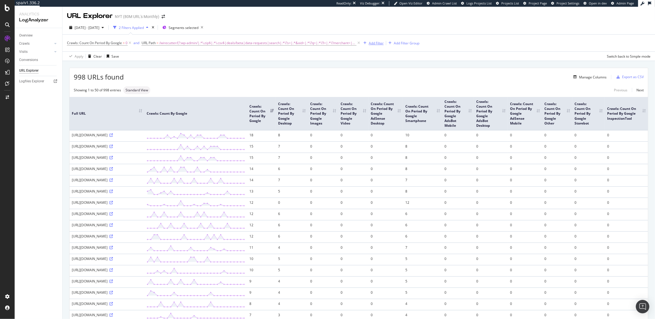
click at [376, 42] on div "Add Filter" at bounding box center [376, 43] width 15 height 5
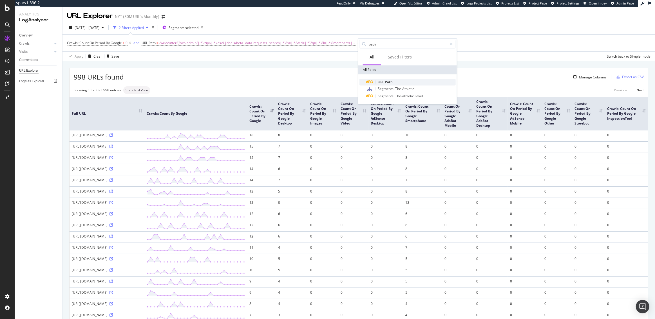
click at [379, 84] on span "URL" at bounding box center [381, 82] width 7 height 5
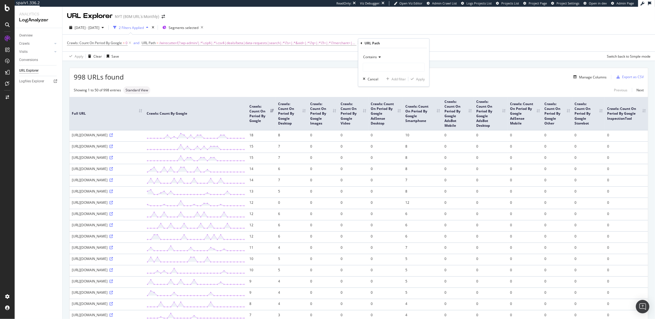
click at [368, 56] on span "Contains" at bounding box center [370, 57] width 14 height 5
click at [378, 117] on div "Doesn't contain" at bounding box center [394, 119] width 60 height 7
click at [372, 66] on input "text" at bounding box center [393, 67] width 61 height 9
type input "/out/"
click at [418, 79] on div "Apply" at bounding box center [420, 79] width 9 height 5
